Goal: Browse casually: Explore the website without a specific task or goal

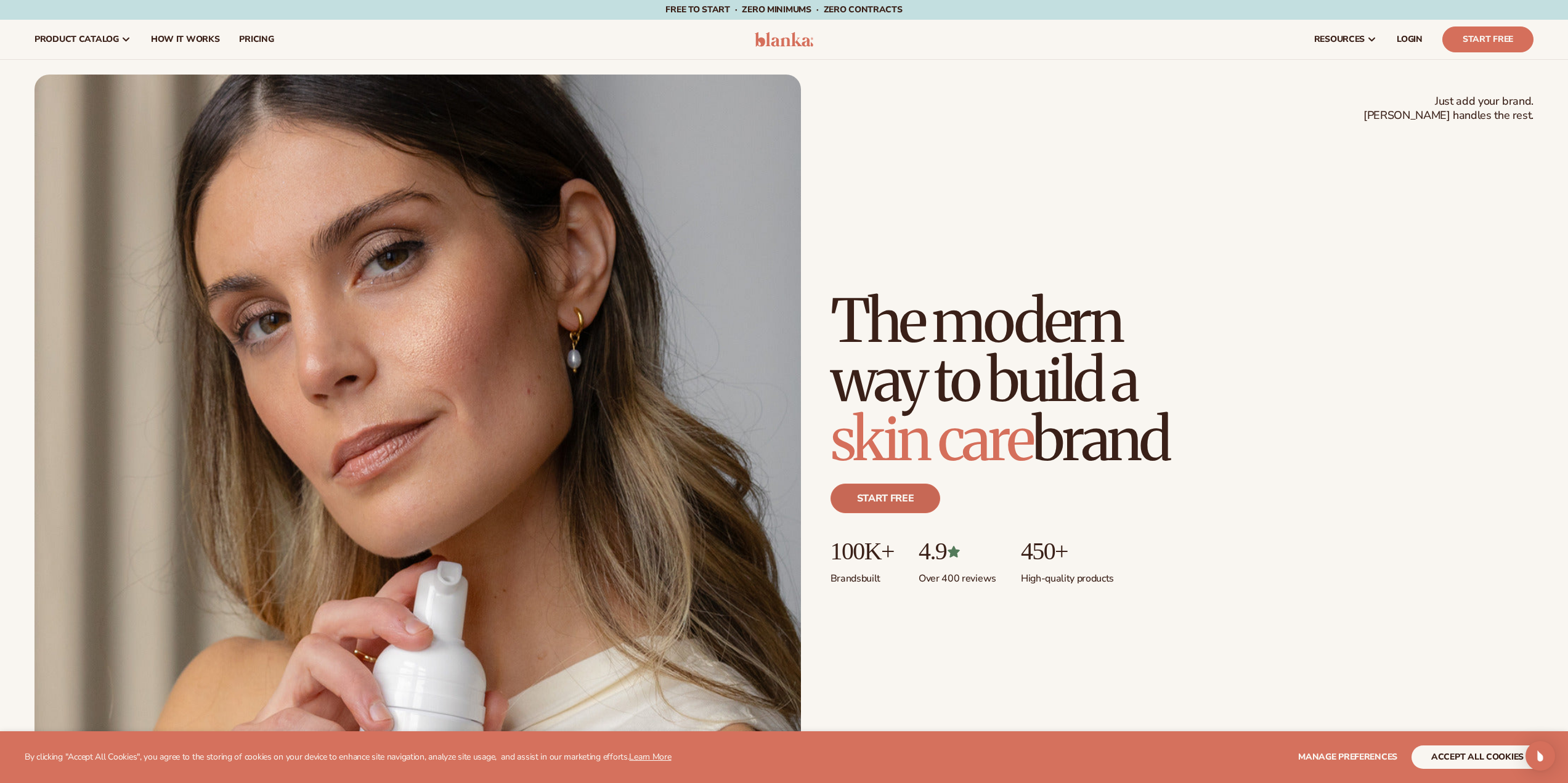
click at [878, 509] on link "Start free" at bounding box center [885, 498] width 111 height 30
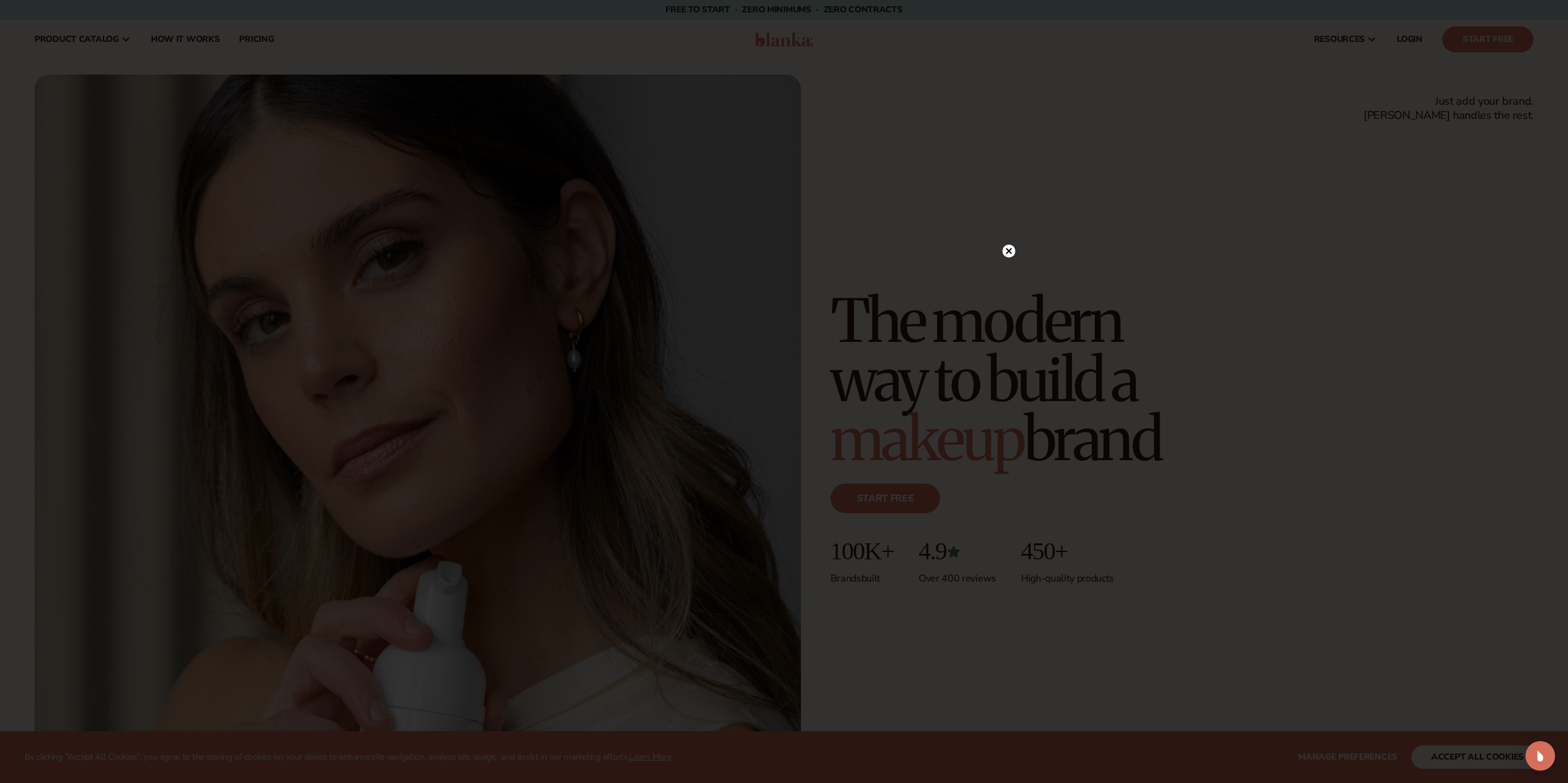
click at [1008, 252] on icon at bounding box center [1008, 252] width 6 height 6
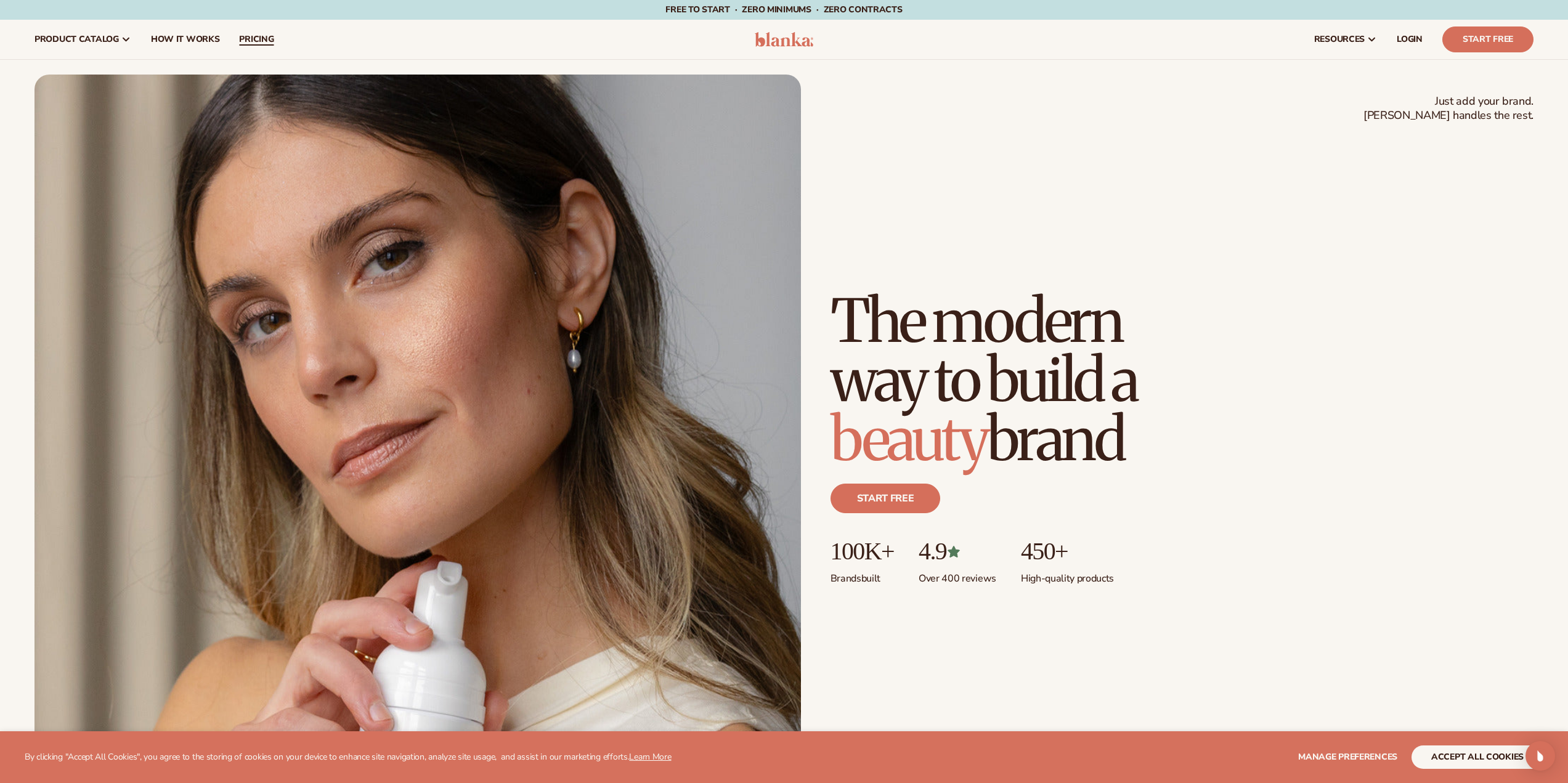
click at [252, 32] on link "pricing" at bounding box center [256, 40] width 54 height 40
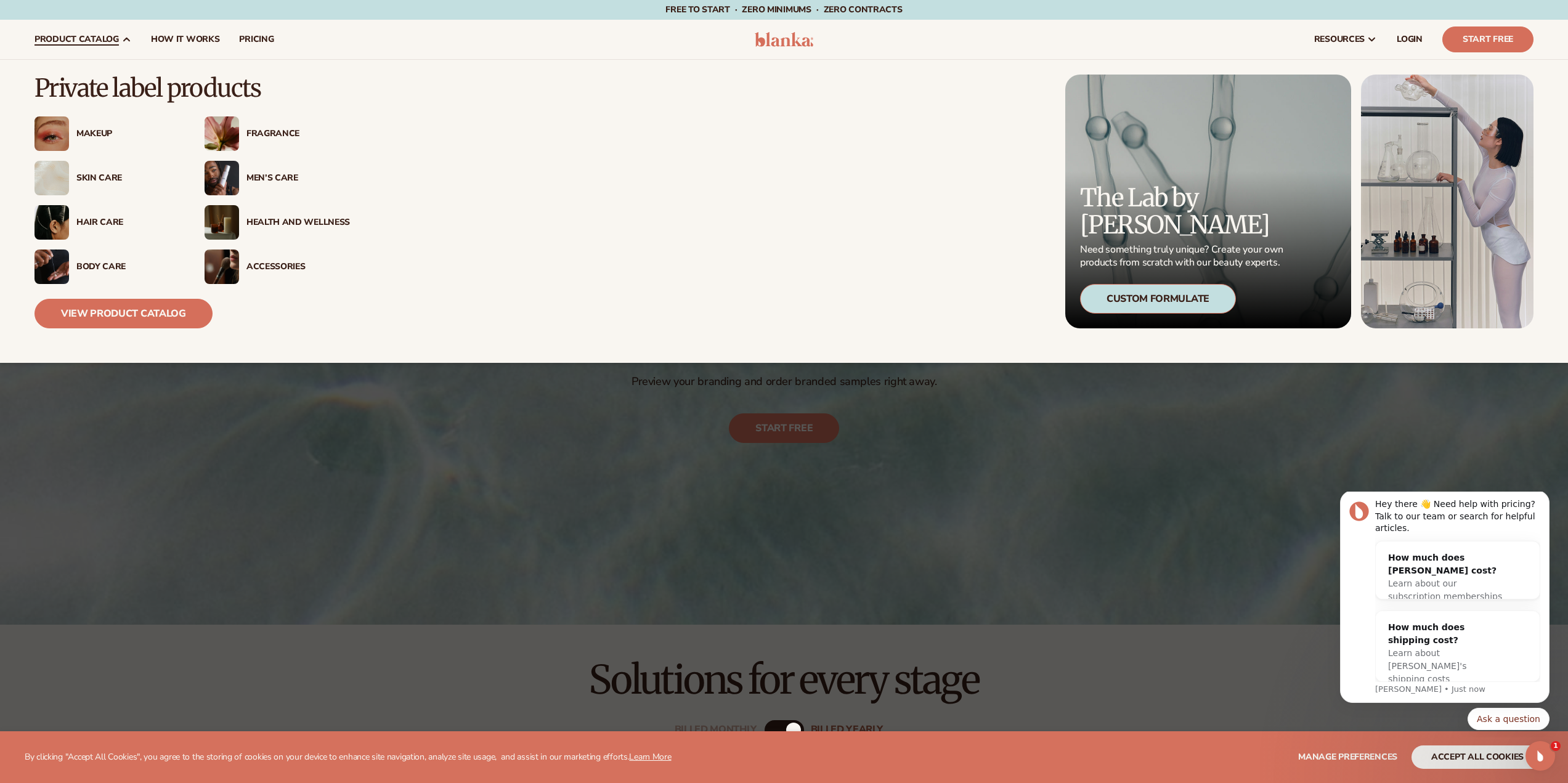
click at [278, 216] on div "Health And Wellness" at bounding box center [277, 222] width 146 height 34
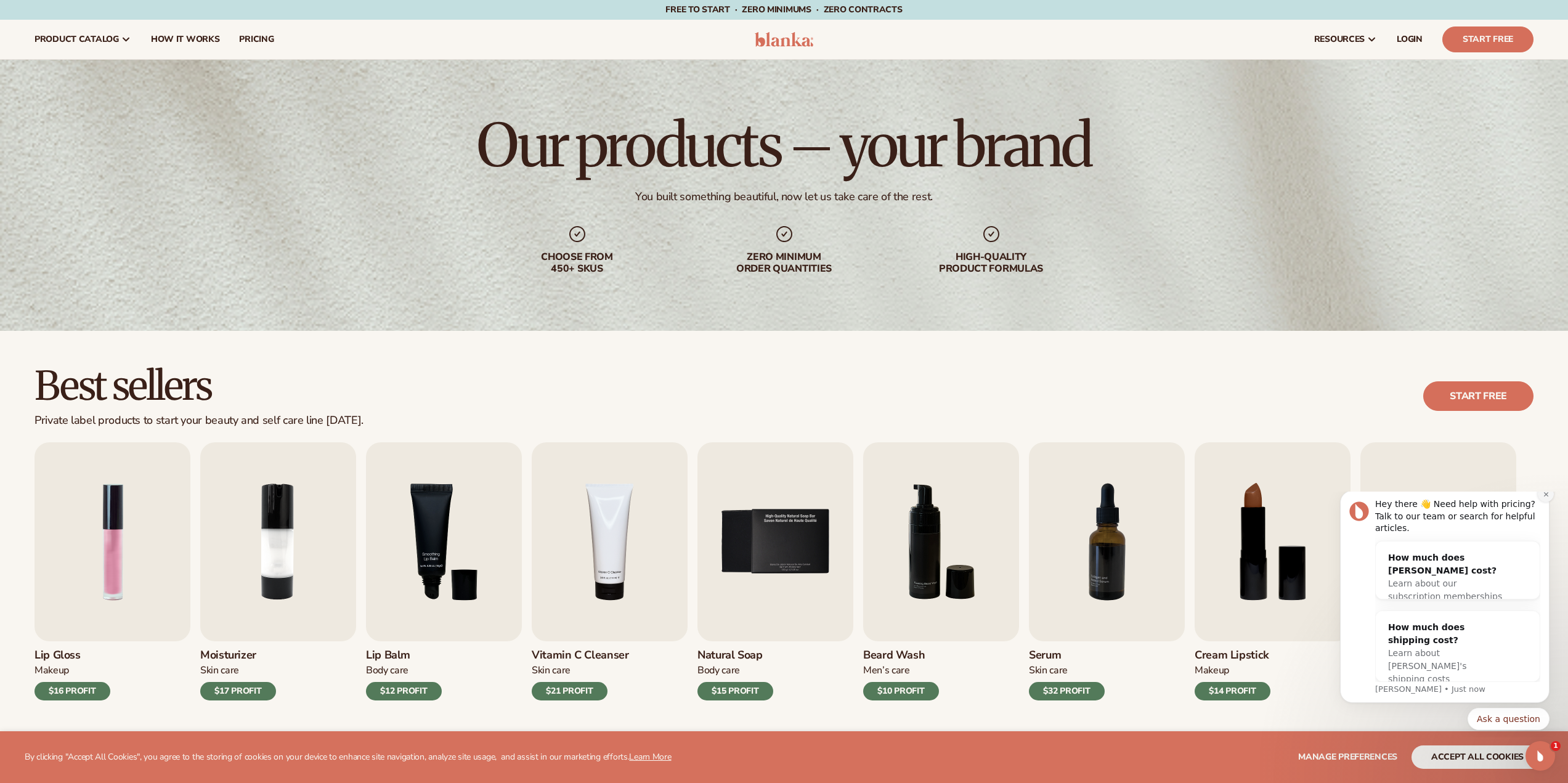
click at [1543, 498] on icon "Dismiss notification" at bounding box center [1546, 494] width 7 height 7
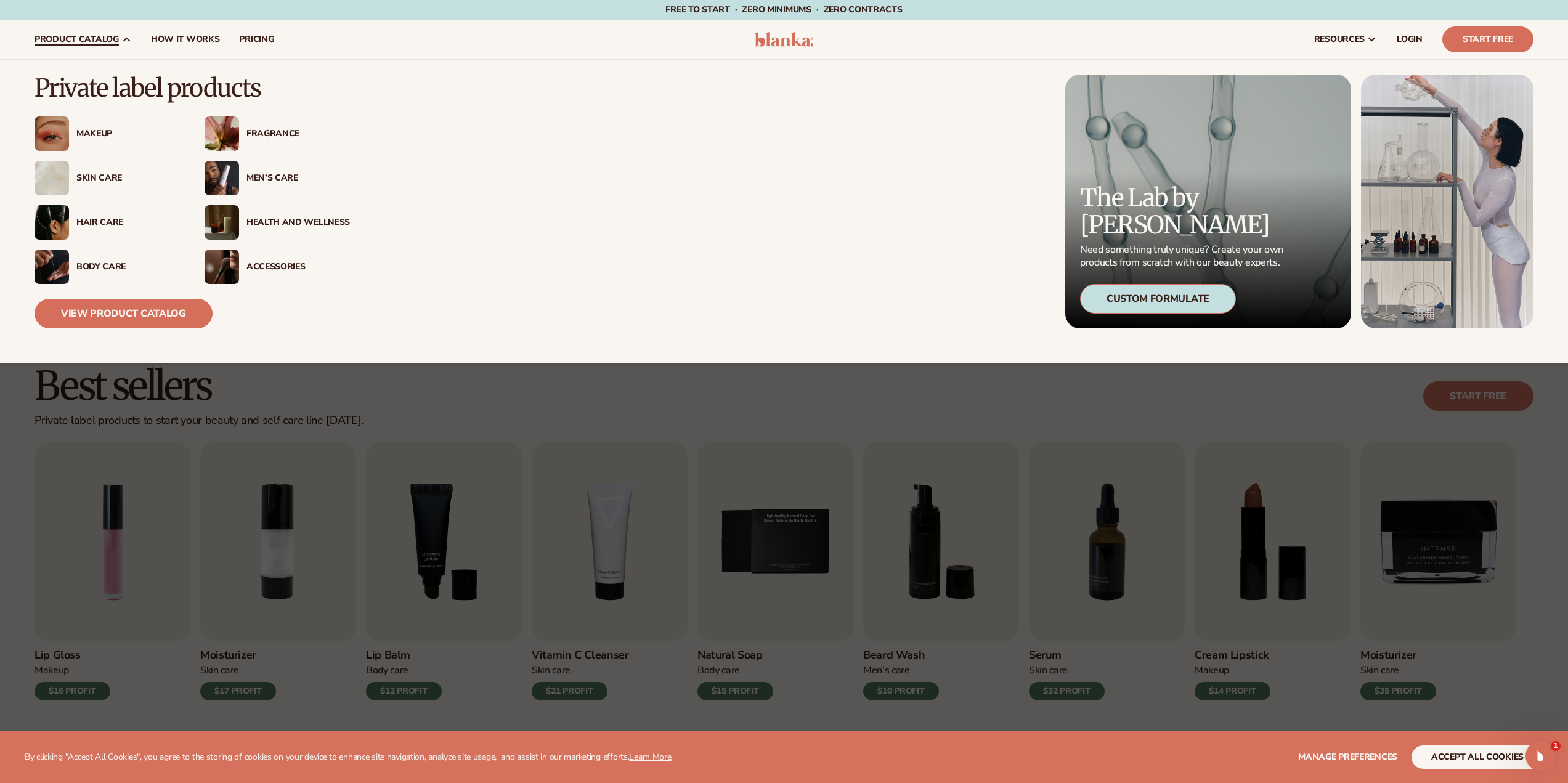
click at [293, 180] on div "Men’s Care" at bounding box center [298, 178] width 104 height 11
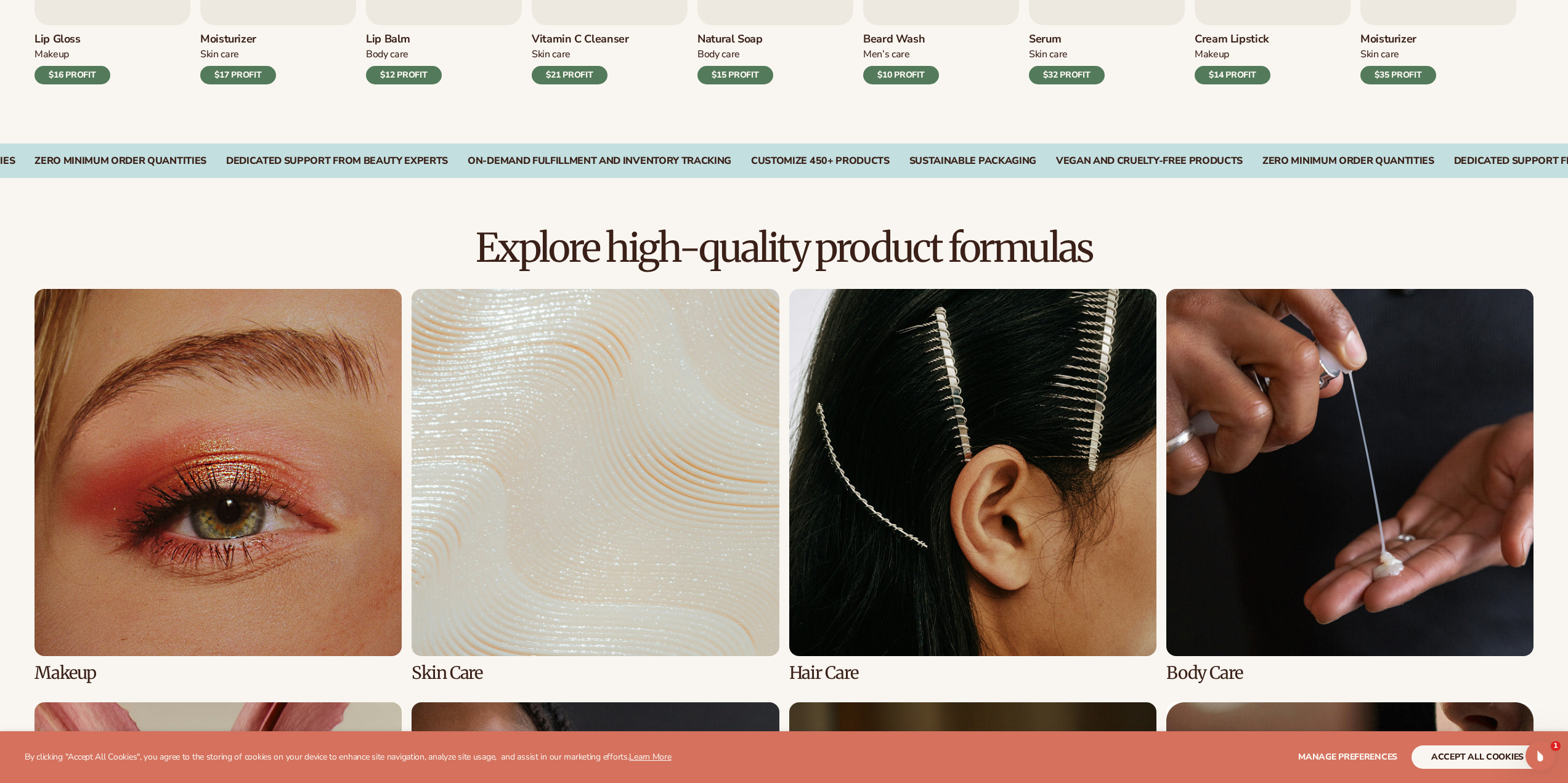
scroll to position [1232, 0]
